Goal: Transaction & Acquisition: Purchase product/service

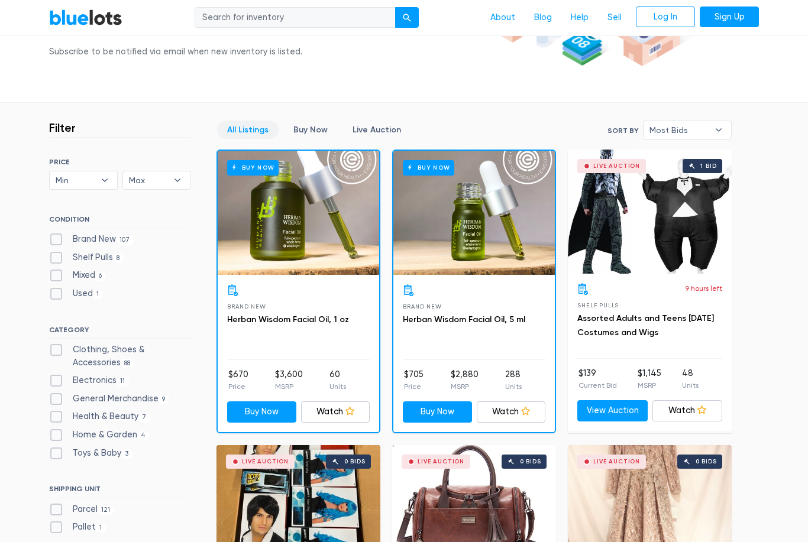
scroll to position [226, 0]
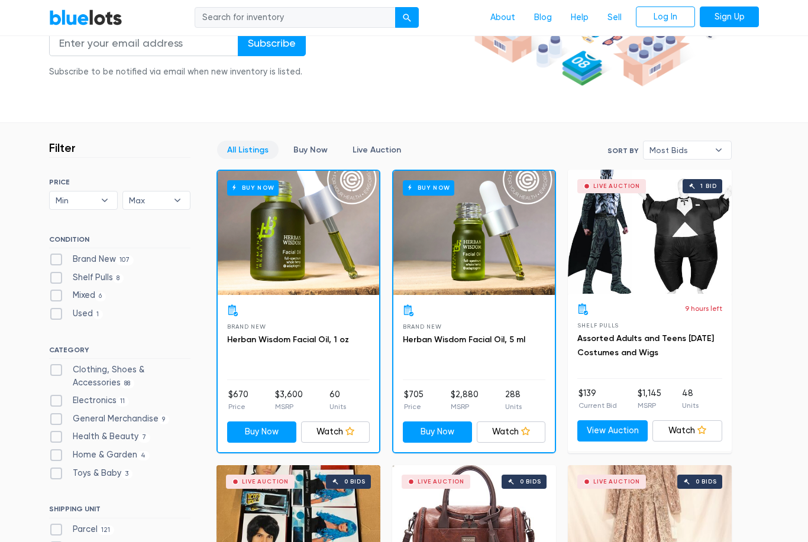
click at [60, 254] on label "Brand New 107" at bounding box center [91, 259] width 85 height 13
click at [57, 254] on New"] "Brand New 107" at bounding box center [53, 257] width 8 height 8
checkbox New"] "true"
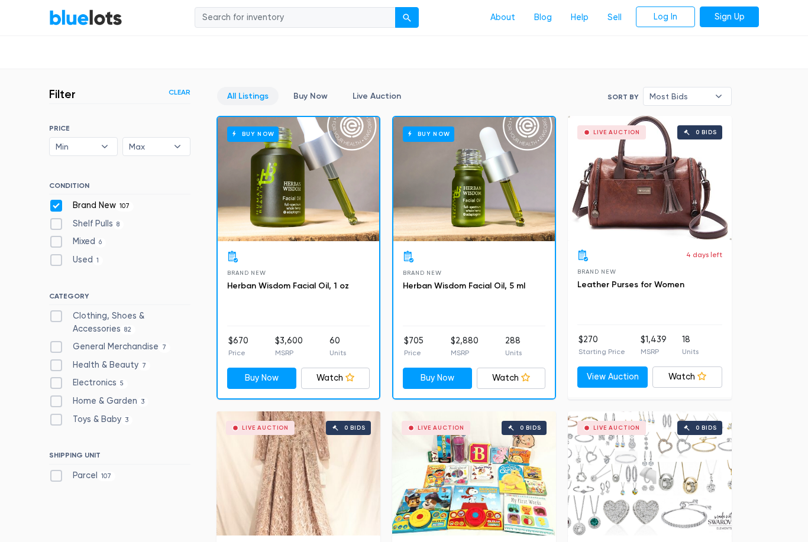
scroll to position [280, 0]
click at [60, 313] on label "Clothing, Shoes & Accessories 82" at bounding box center [119, 322] width 141 height 25
click at [57, 313] on Accessories"] "Clothing, Shoes & Accessories 82" at bounding box center [53, 314] width 8 height 8
checkbox Accessories"] "true"
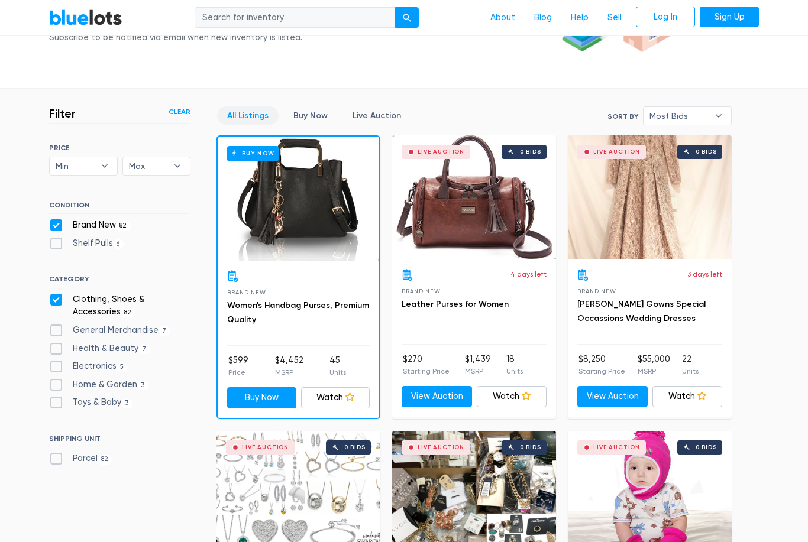
scroll to position [260, 0]
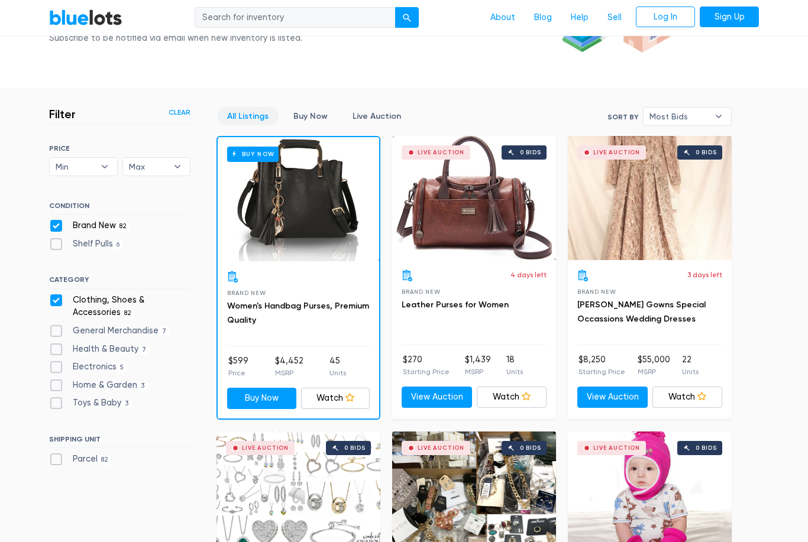
click at [333, 232] on div "Buy Now" at bounding box center [298, 199] width 161 height 124
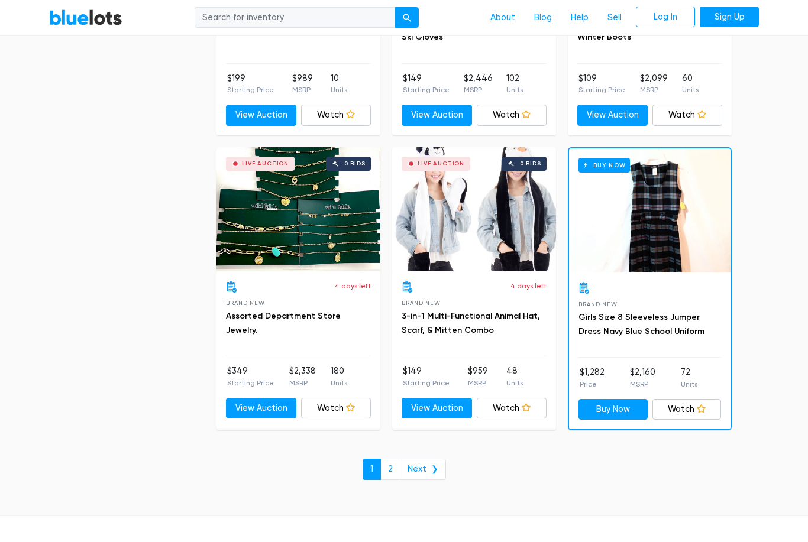
scroll to position [4949, 0]
click at [428, 459] on link "Next ❯" at bounding box center [423, 469] width 46 height 21
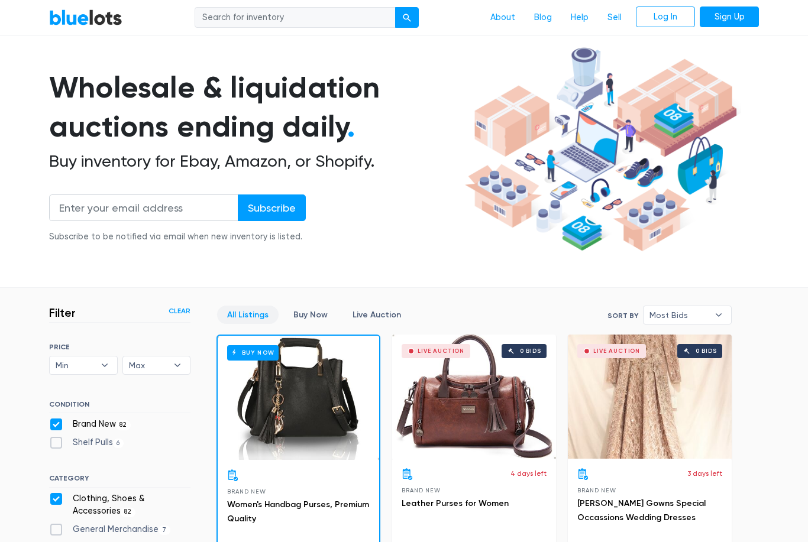
scroll to position [52, 0]
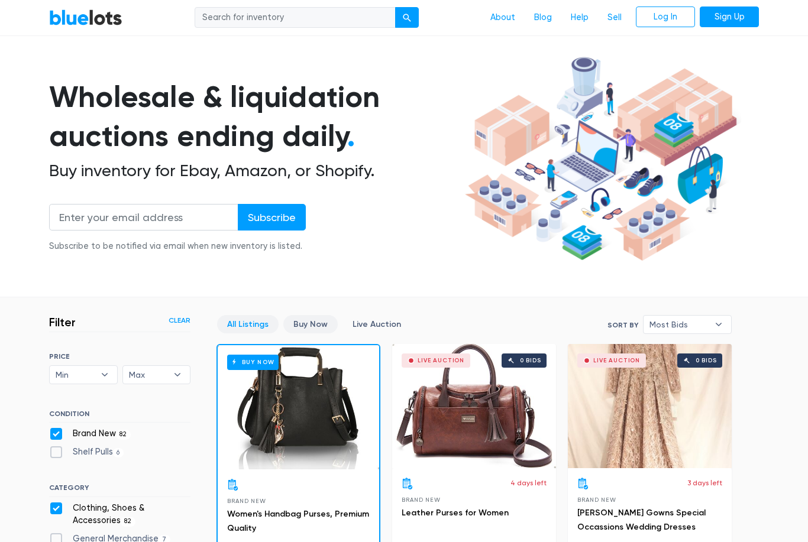
click at [310, 329] on link "Buy Now" at bounding box center [310, 324] width 54 height 18
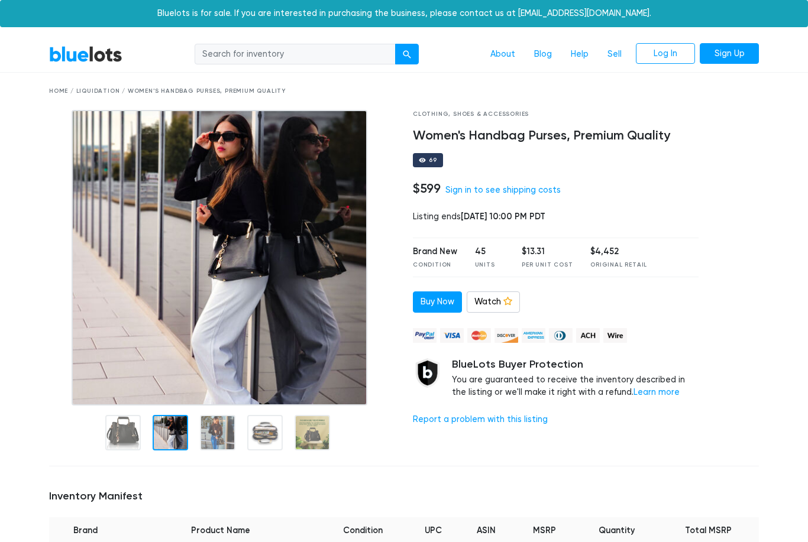
click at [170, 370] on img at bounding box center [220, 258] width 296 height 296
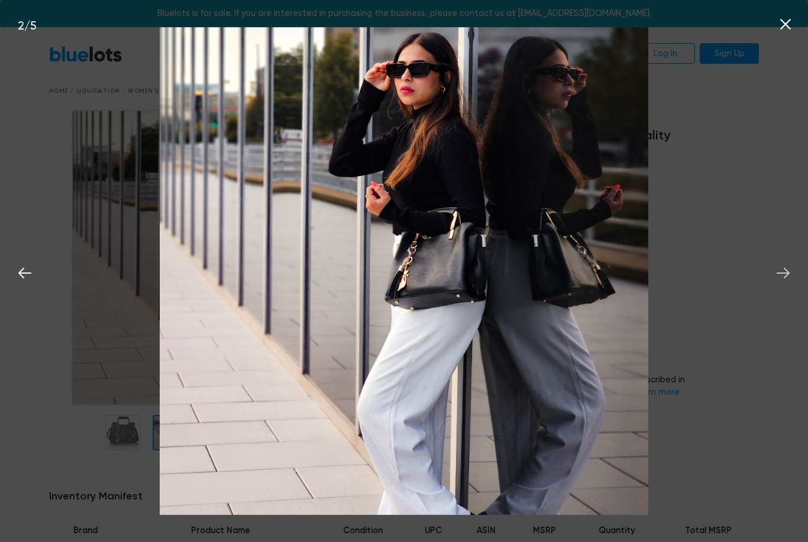
click at [771, 275] on button at bounding box center [783, 271] width 26 height 26
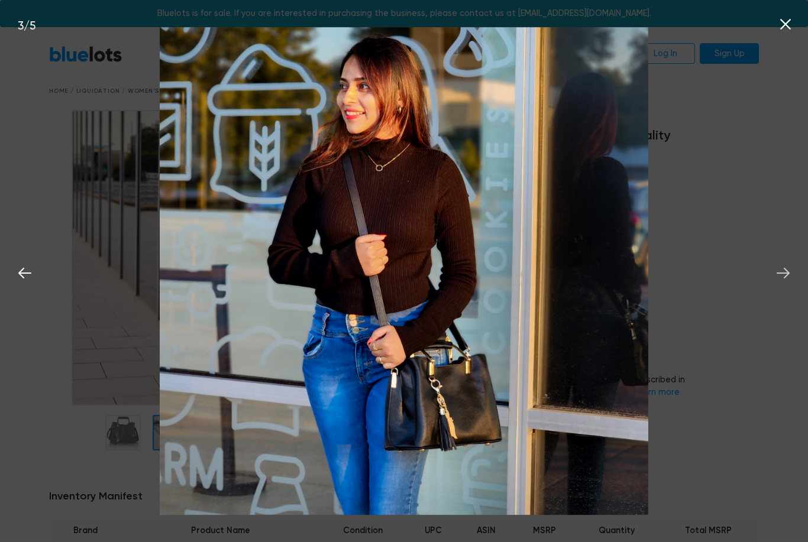
click at [793, 270] on button at bounding box center [783, 271] width 26 height 26
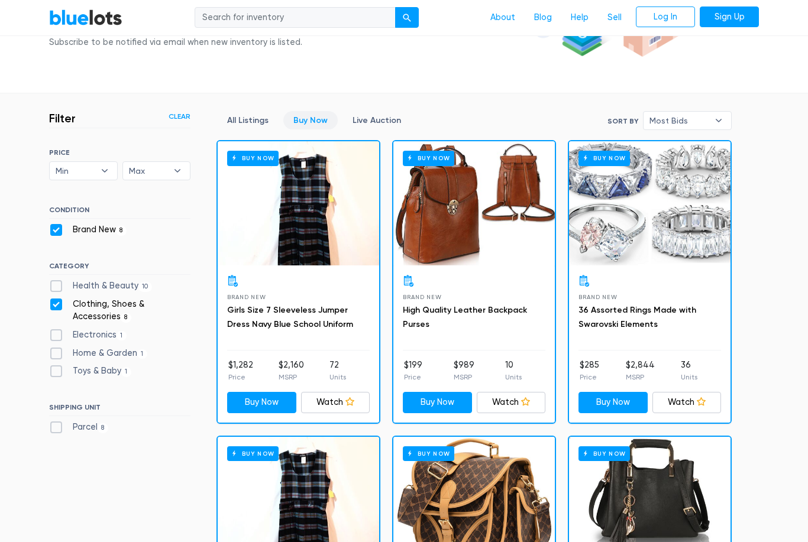
scroll to position [235, 0]
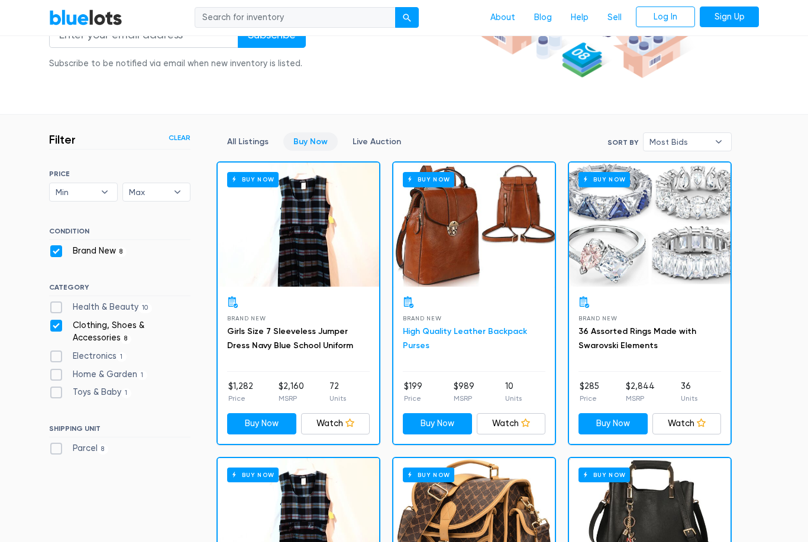
click at [452, 335] on link "High Quality Leather Backpack Purses" at bounding box center [465, 338] width 124 height 24
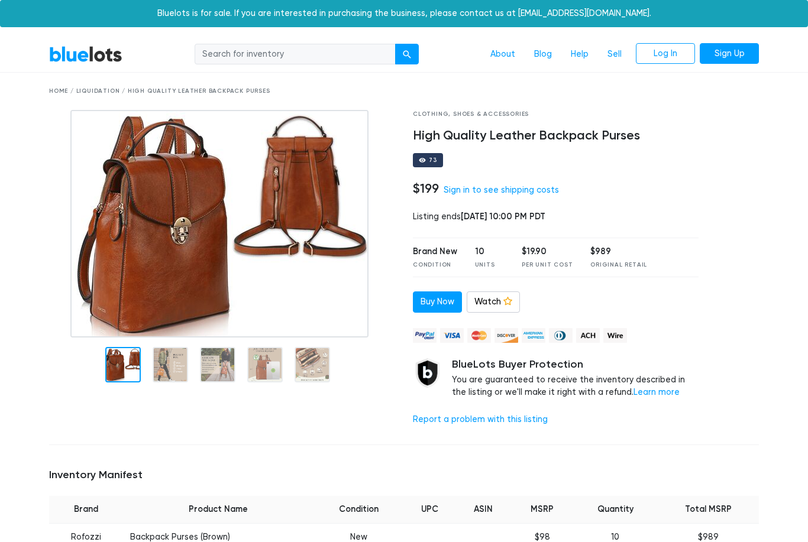
click at [157, 338] on img at bounding box center [219, 224] width 298 height 228
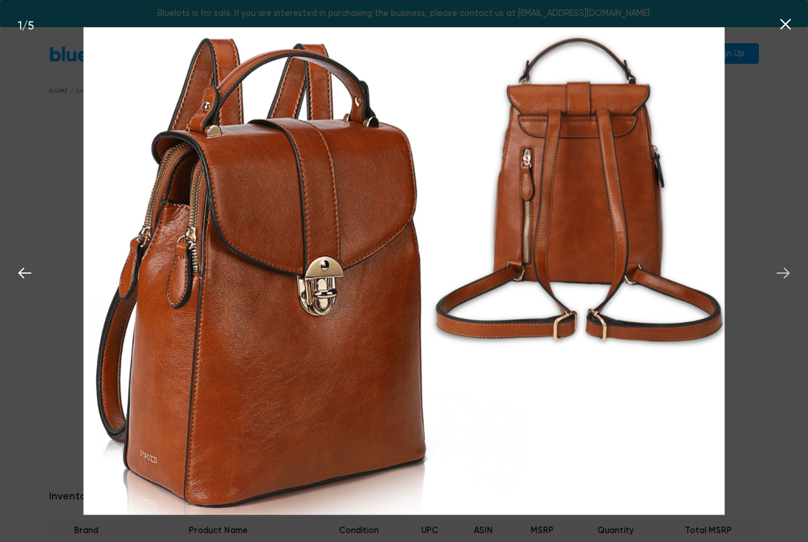
click at [785, 275] on icon at bounding box center [783, 273] width 18 height 18
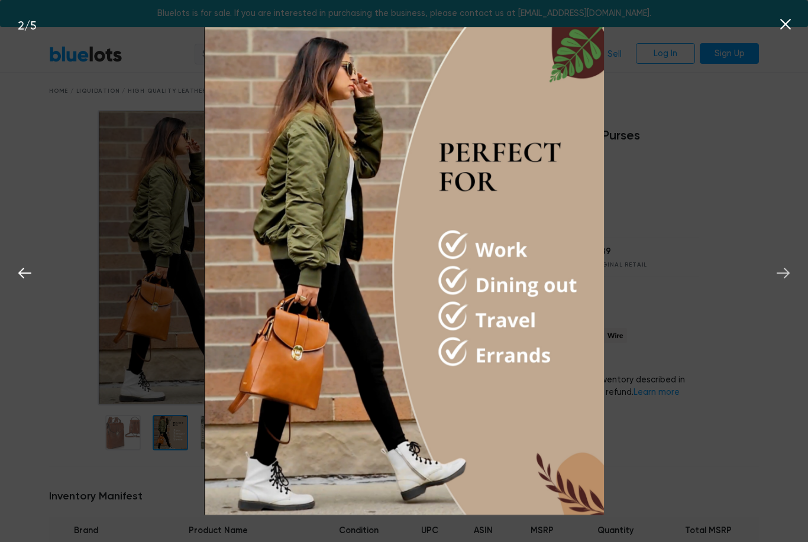
click at [783, 271] on icon at bounding box center [783, 273] width 18 height 18
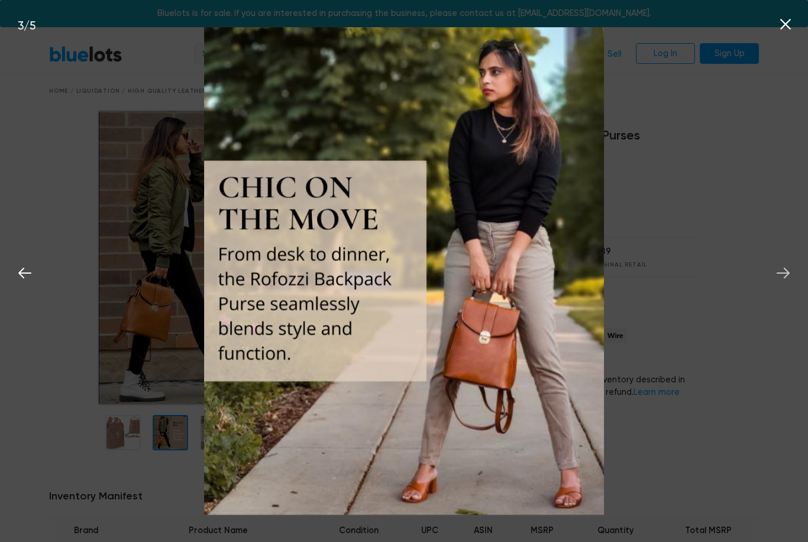
click at [779, 280] on icon at bounding box center [783, 273] width 18 height 18
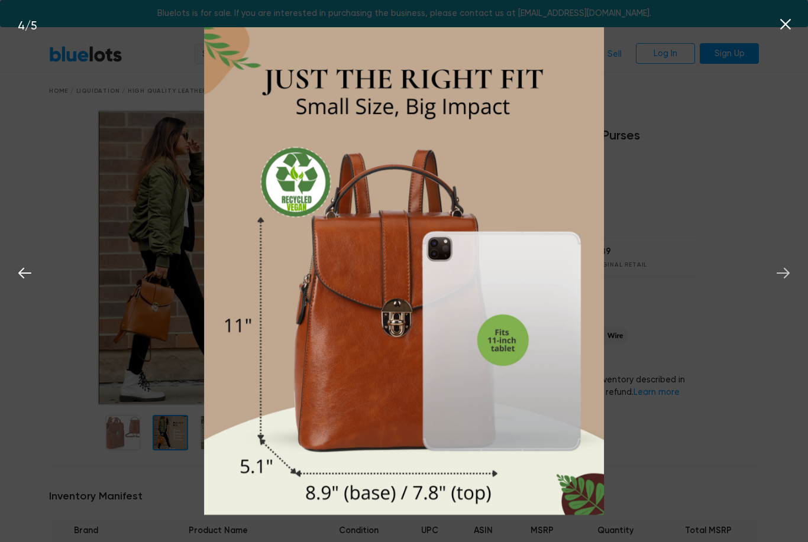
click at [786, 262] on button at bounding box center [783, 271] width 26 height 26
